Goal: Check status

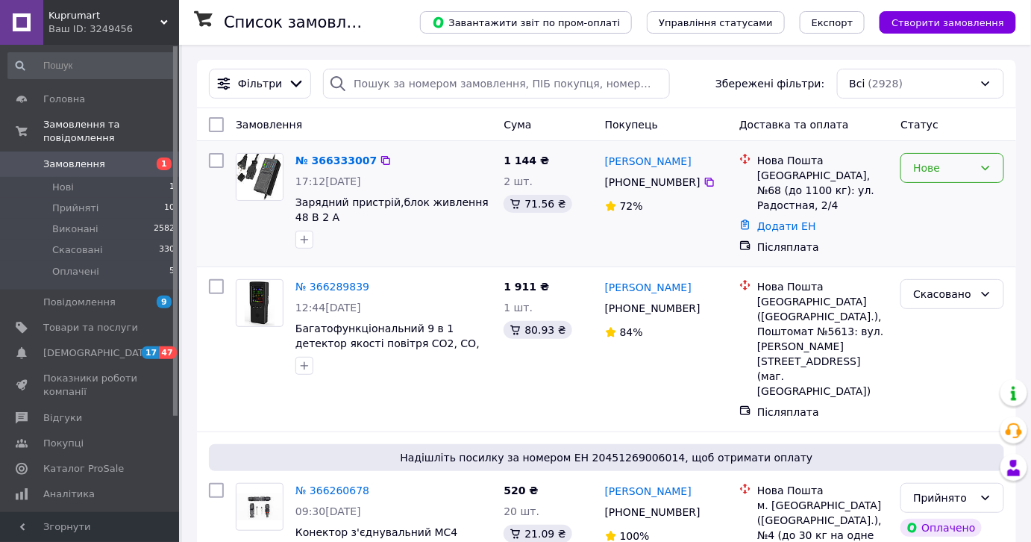
click at [951, 176] on div "Нове" at bounding box center [943, 168] width 60 height 16
click at [941, 208] on li "Прийнято" at bounding box center [953, 207] width 102 height 27
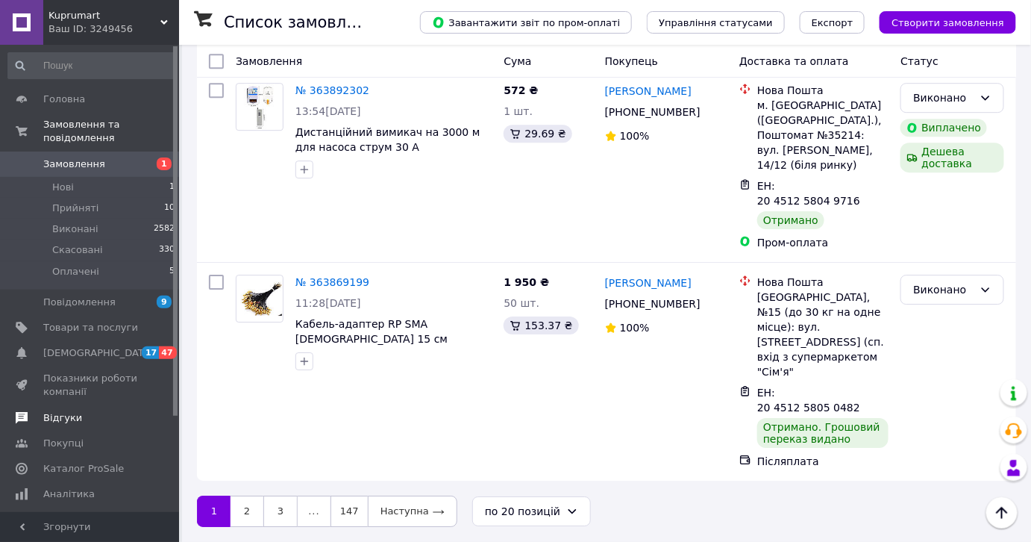
scroll to position [3663, 0]
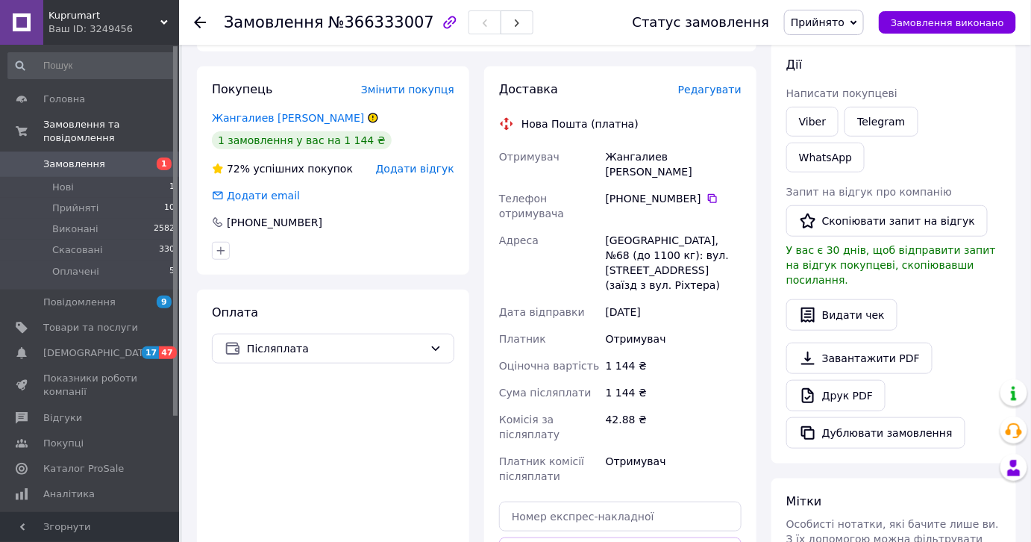
scroll to position [271, 0]
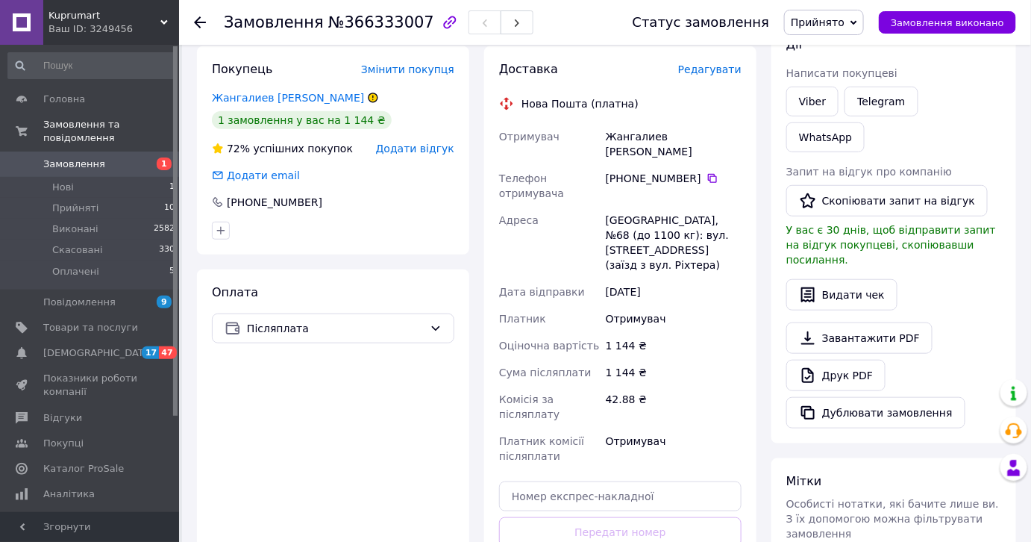
click at [369, 102] on icon at bounding box center [373, 97] width 9 height 9
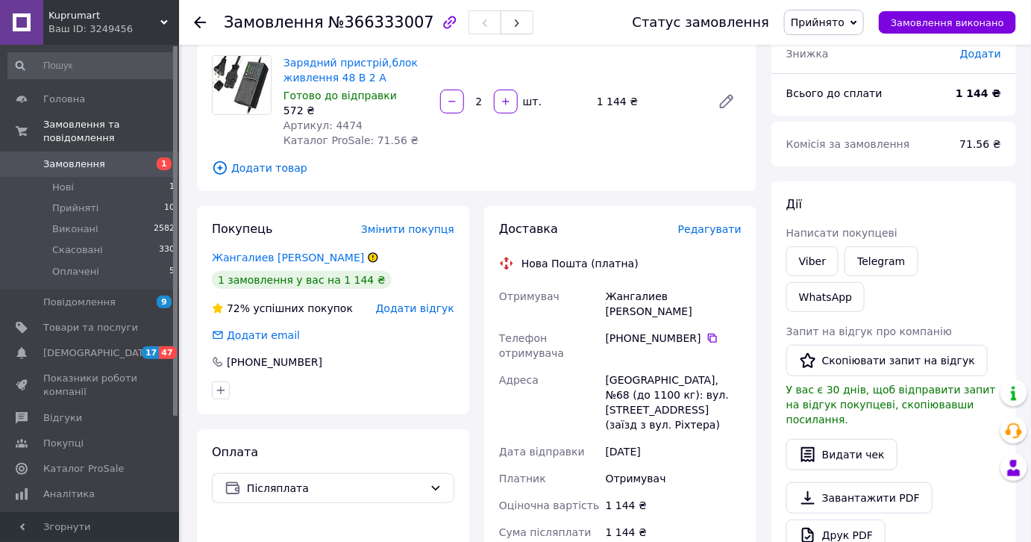
scroll to position [135, 0]
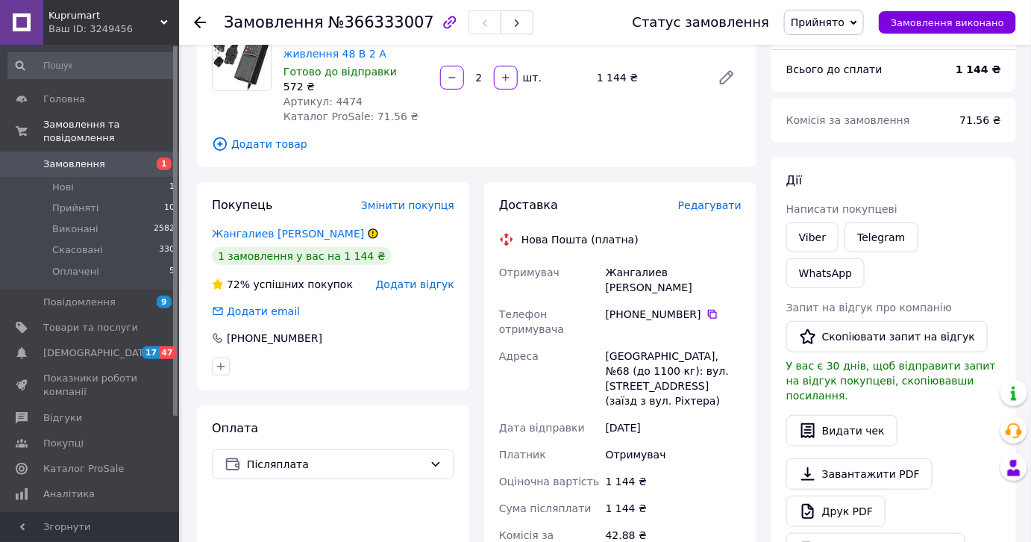
click at [369, 238] on icon at bounding box center [373, 233] width 9 height 9
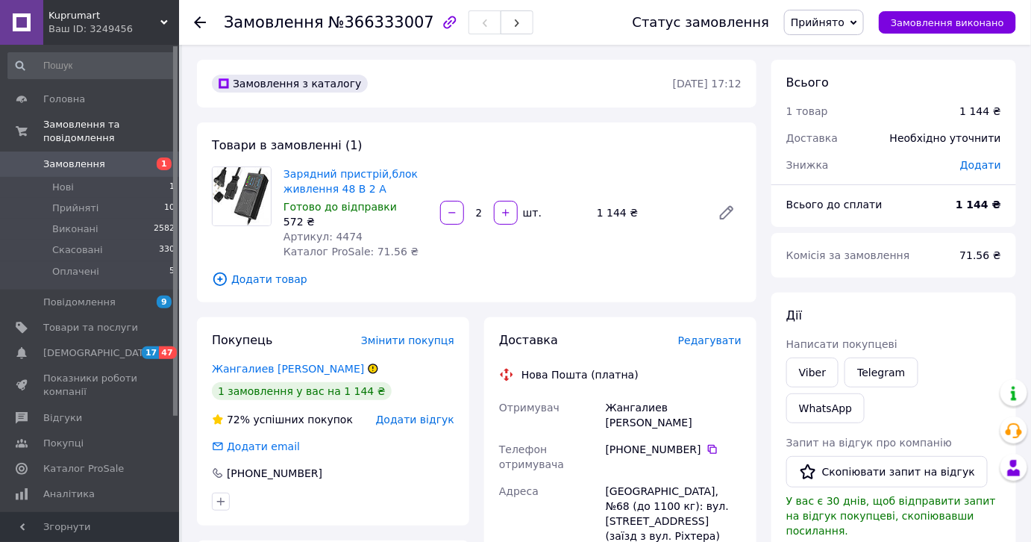
scroll to position [67, 0]
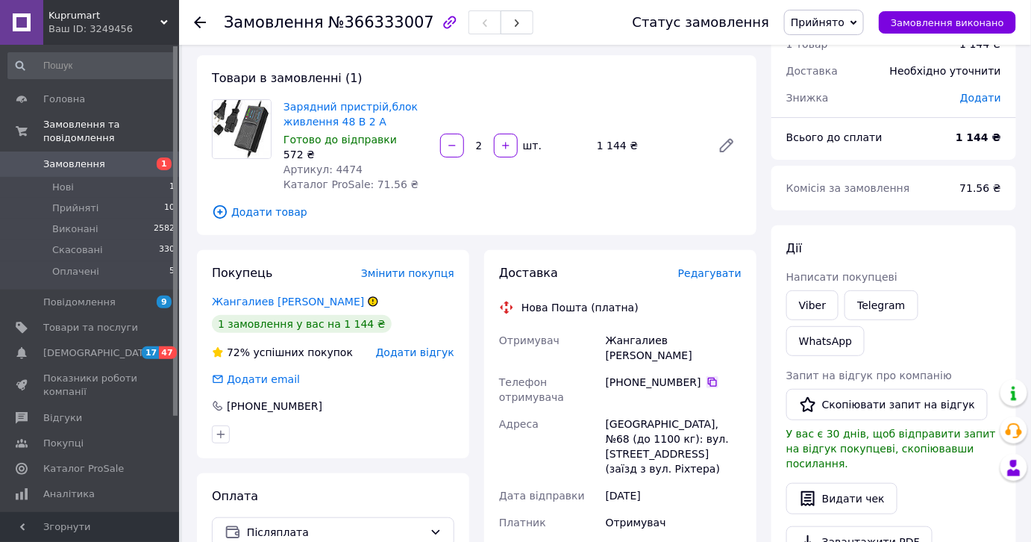
click at [717, 387] on icon at bounding box center [712, 382] width 9 height 9
drag, startPoint x: 592, startPoint y: 396, endPoint x: 713, endPoint y: 401, distance: 120.2
click at [713, 401] on div "Отримувач Жангалиев [PERSON_NAME] Телефон отримувача +380 50 040 65 [GEOGRAPHIC…" at bounding box center [620, 500] width 248 height 346
copy div "Отримувач Жангалиев [PERSON_NAME]"
drag, startPoint x: 588, startPoint y: 479, endPoint x: 677, endPoint y: 479, distance: 88.8
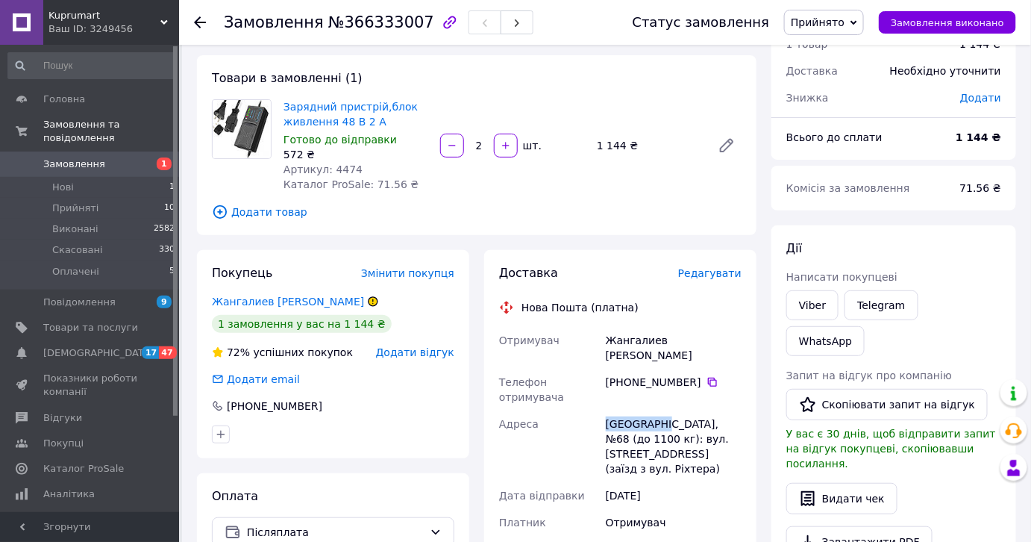
click at [677, 479] on div "Отримувач Жангалиев [PERSON_NAME] Телефон отримувача +380 50 040 65 [GEOGRAPHIC…" at bounding box center [620, 500] width 248 height 346
copy div "[PERSON_NAME], №68"
